Goal: Task Accomplishment & Management: Manage account settings

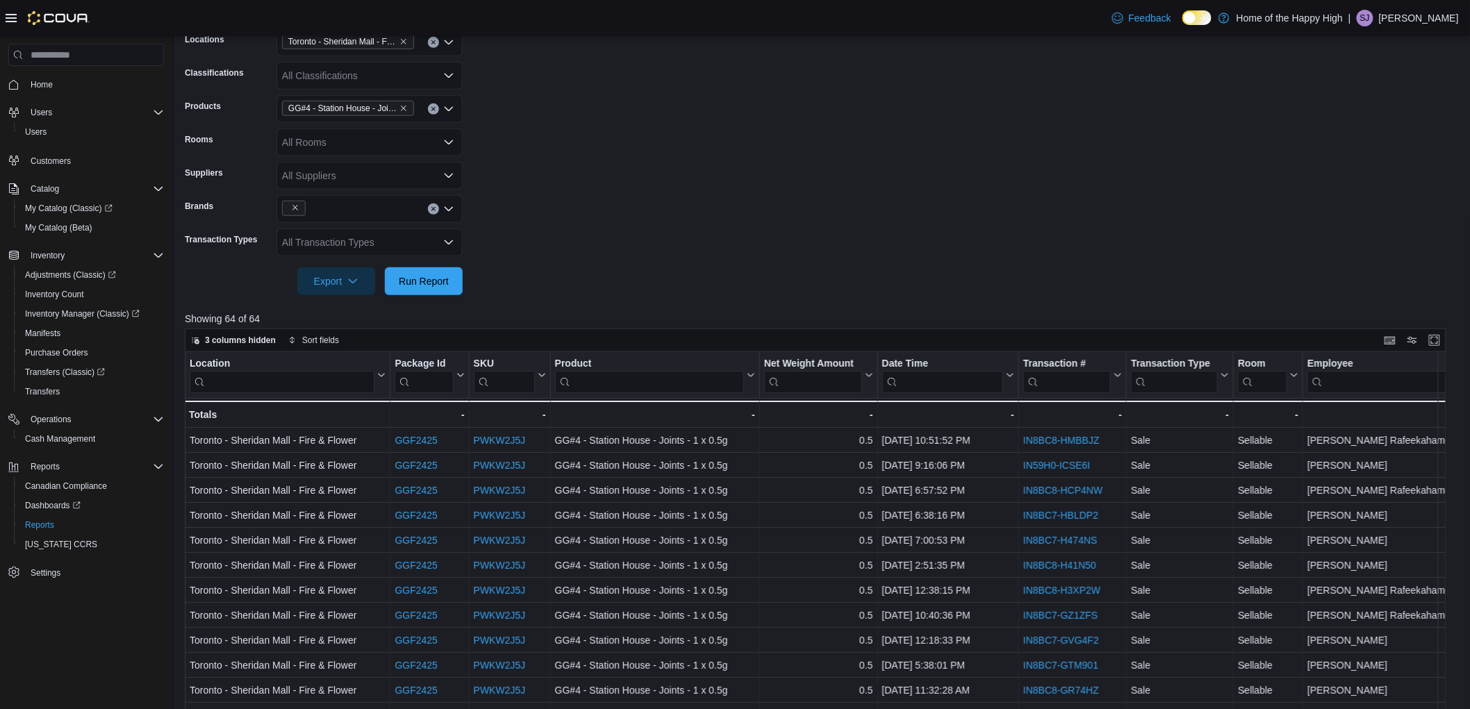
scroll to position [308, 0]
click at [1401, 14] on p "[PERSON_NAME]" at bounding box center [1419, 18] width 80 height 17
click at [1377, 136] on span "Sign Out" at bounding box center [1370, 138] width 38 height 14
